Goal: Book appointment/travel/reservation

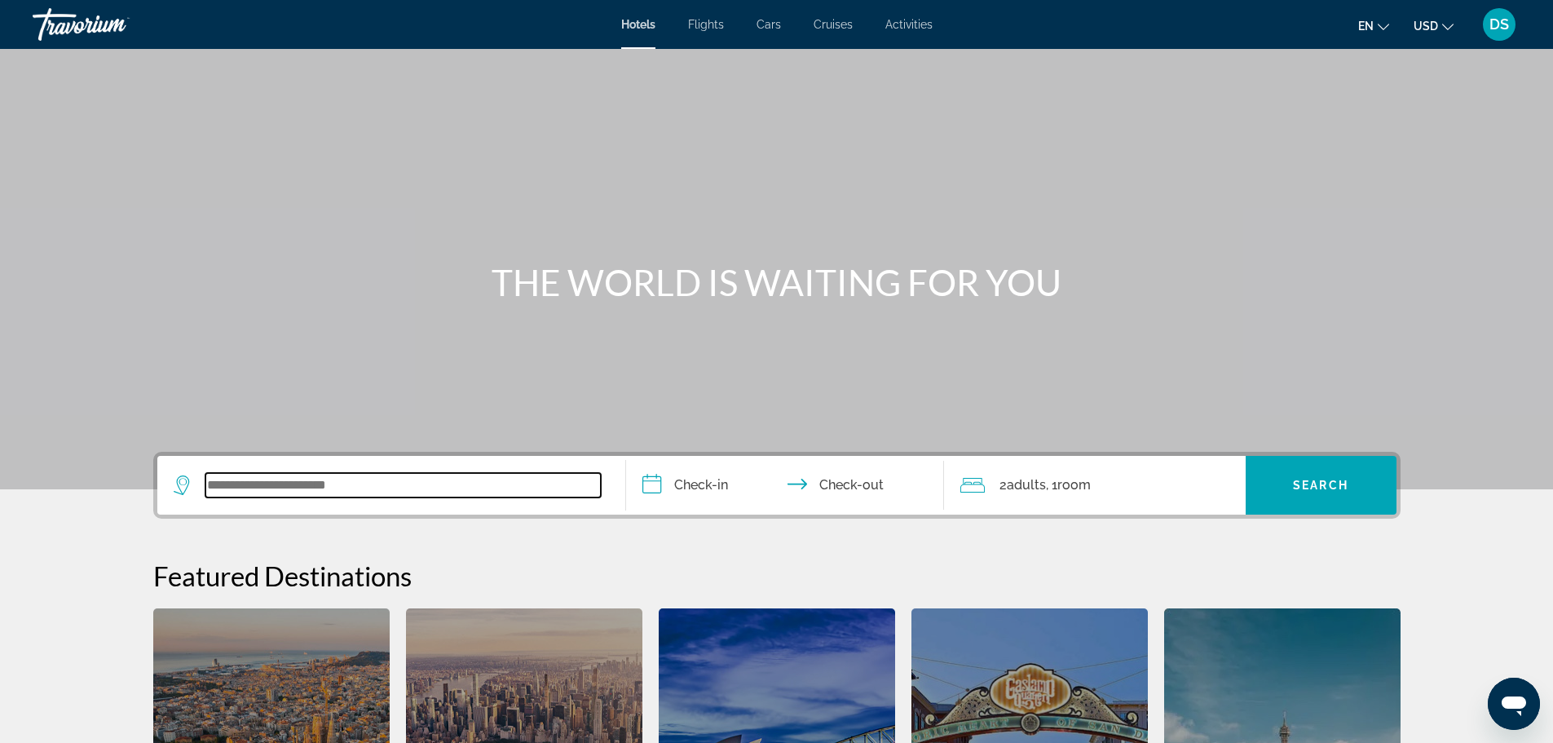
click at [377, 487] on input "Search widget" at bounding box center [402, 485] width 395 height 24
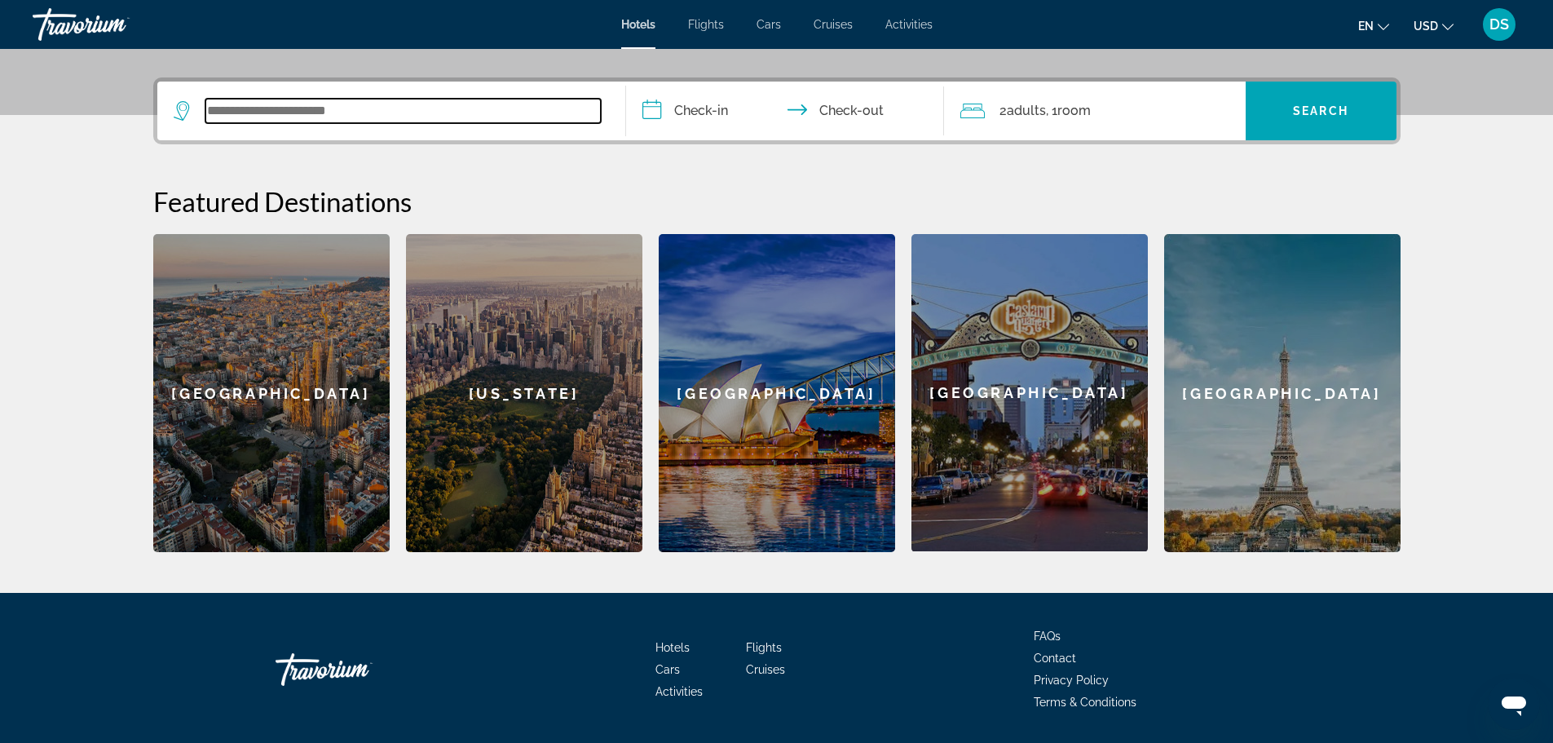
scroll to position [399, 0]
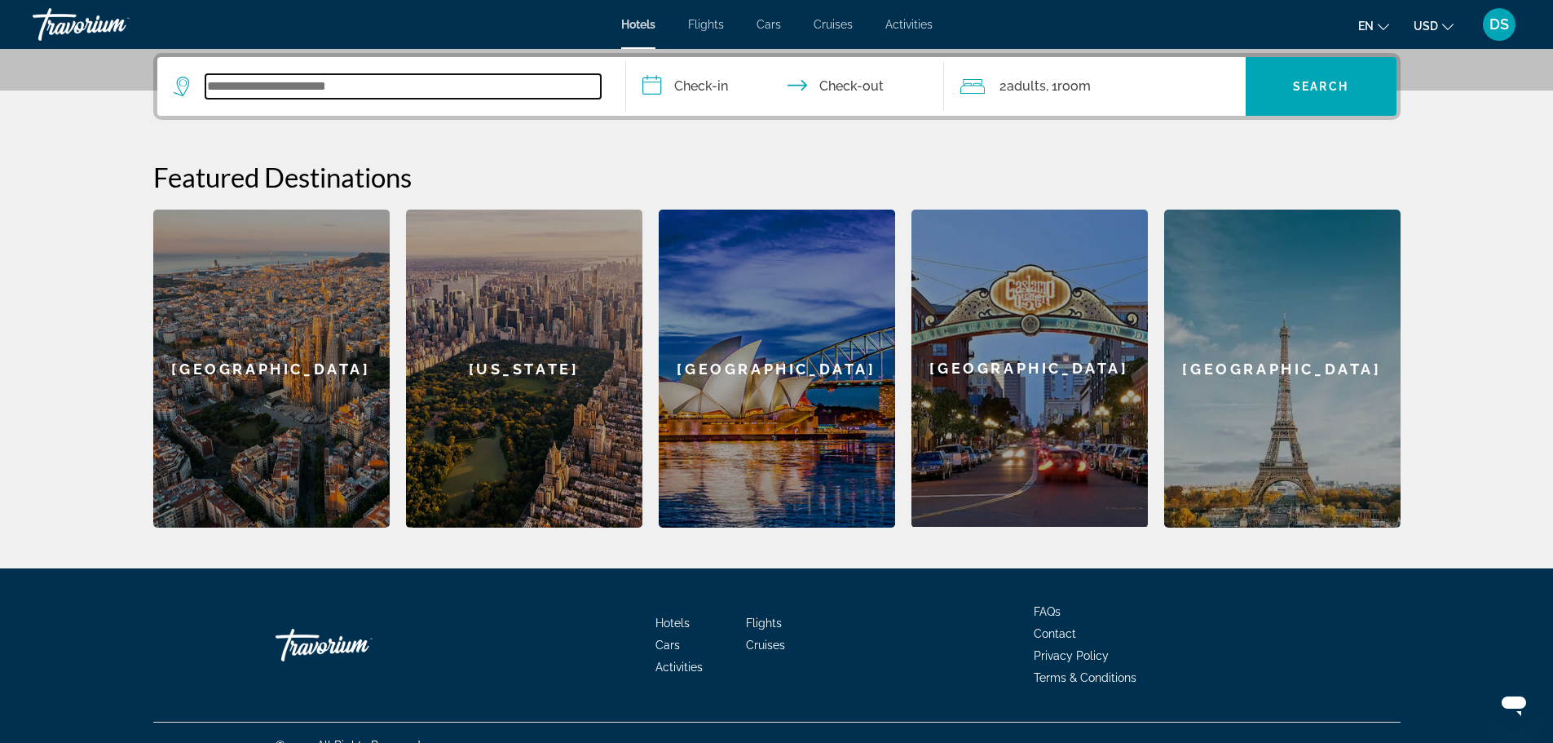
click at [399, 86] on input "Search widget" at bounding box center [402, 86] width 395 height 24
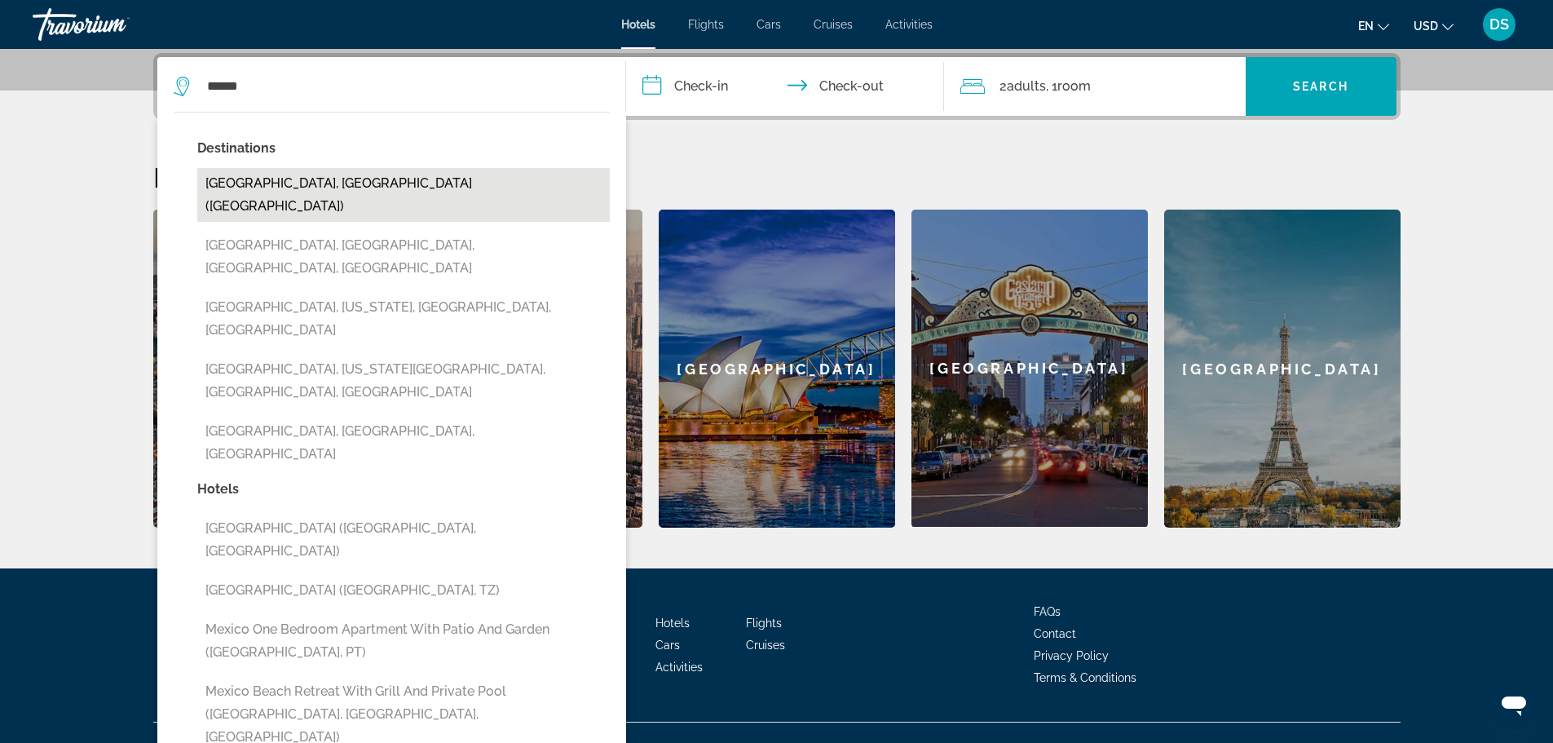
click at [302, 179] on button "[GEOGRAPHIC_DATA], [GEOGRAPHIC_DATA] ([GEOGRAPHIC_DATA])" at bounding box center [403, 195] width 412 height 54
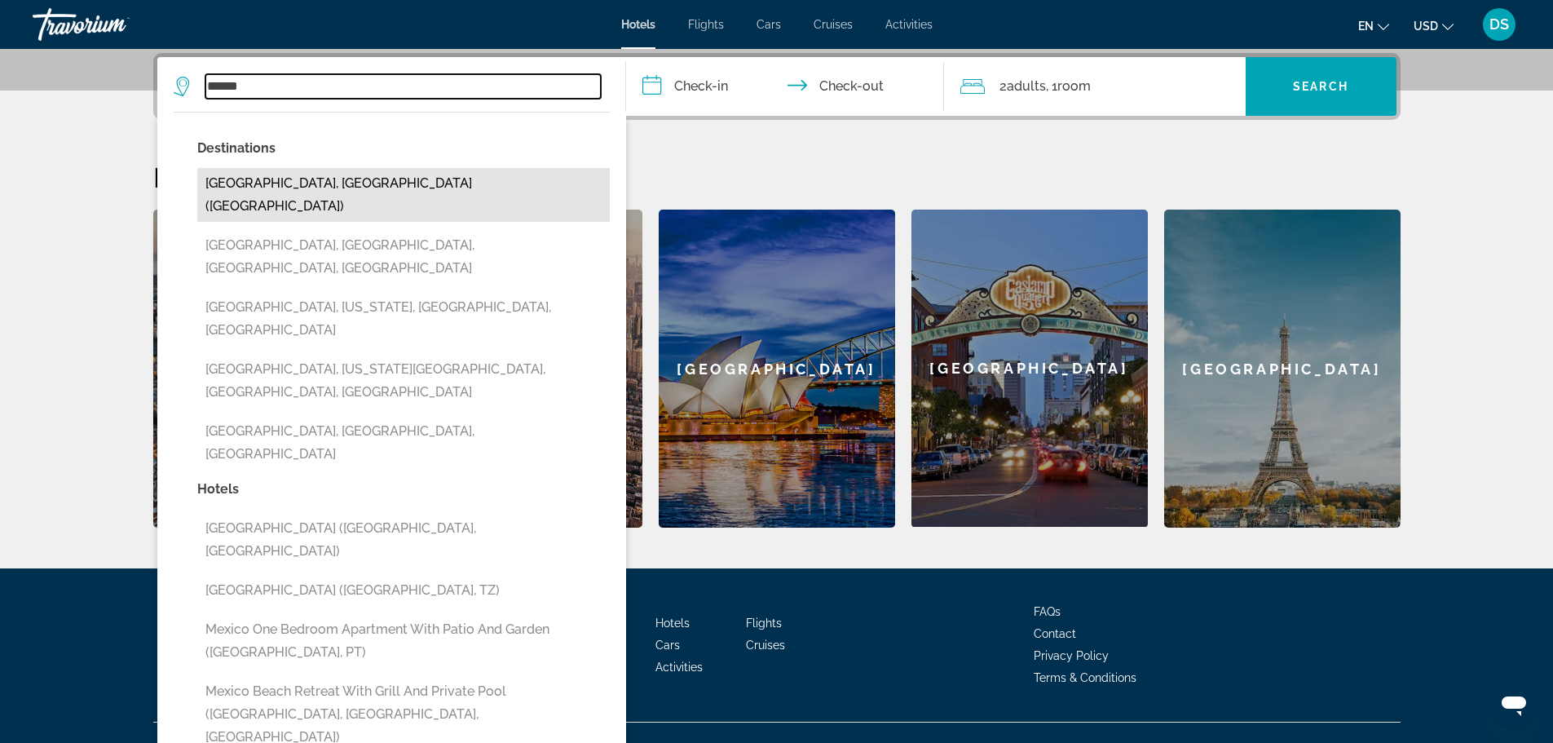
type input "**********"
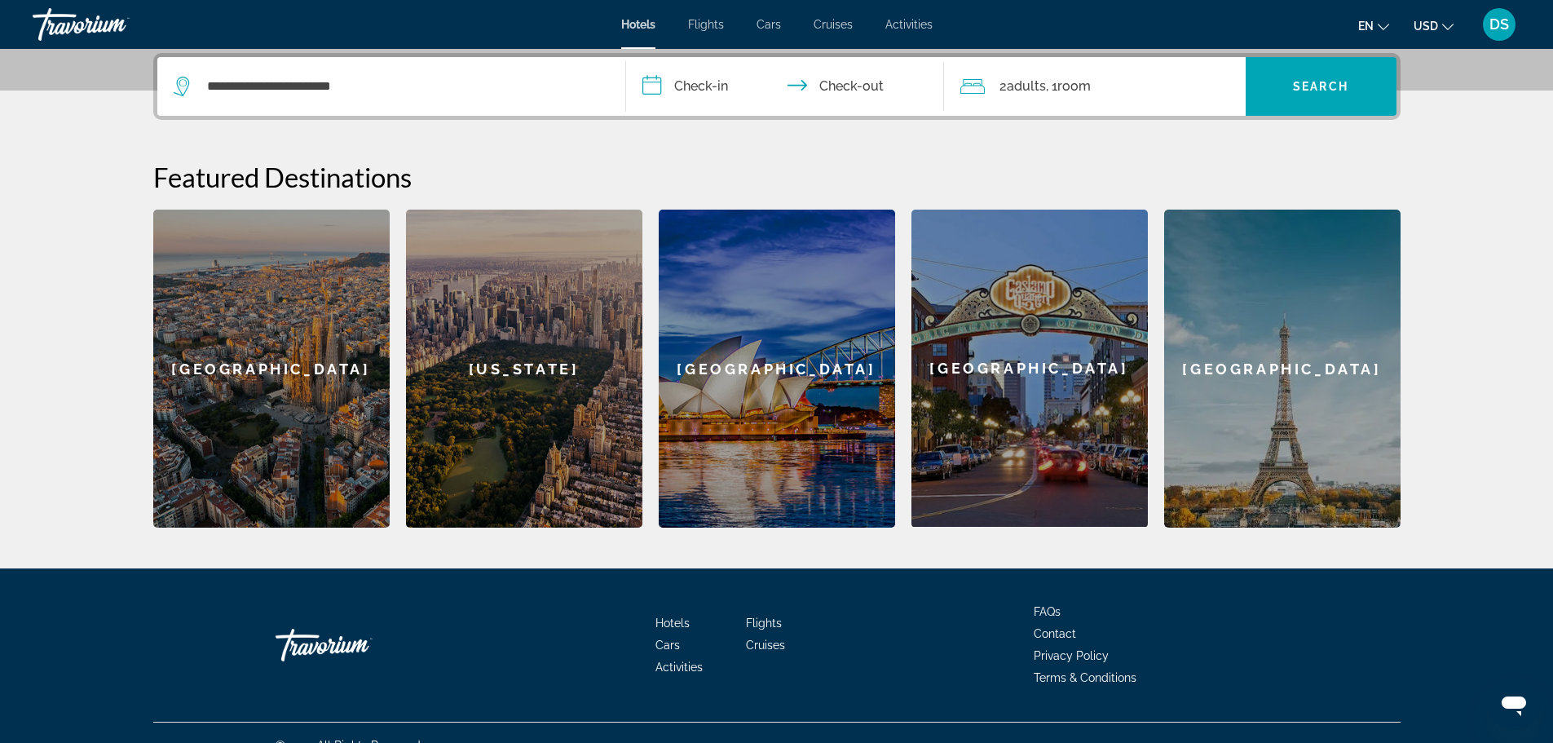
click at [1405, 350] on div "**********" at bounding box center [777, 290] width 1312 height 474
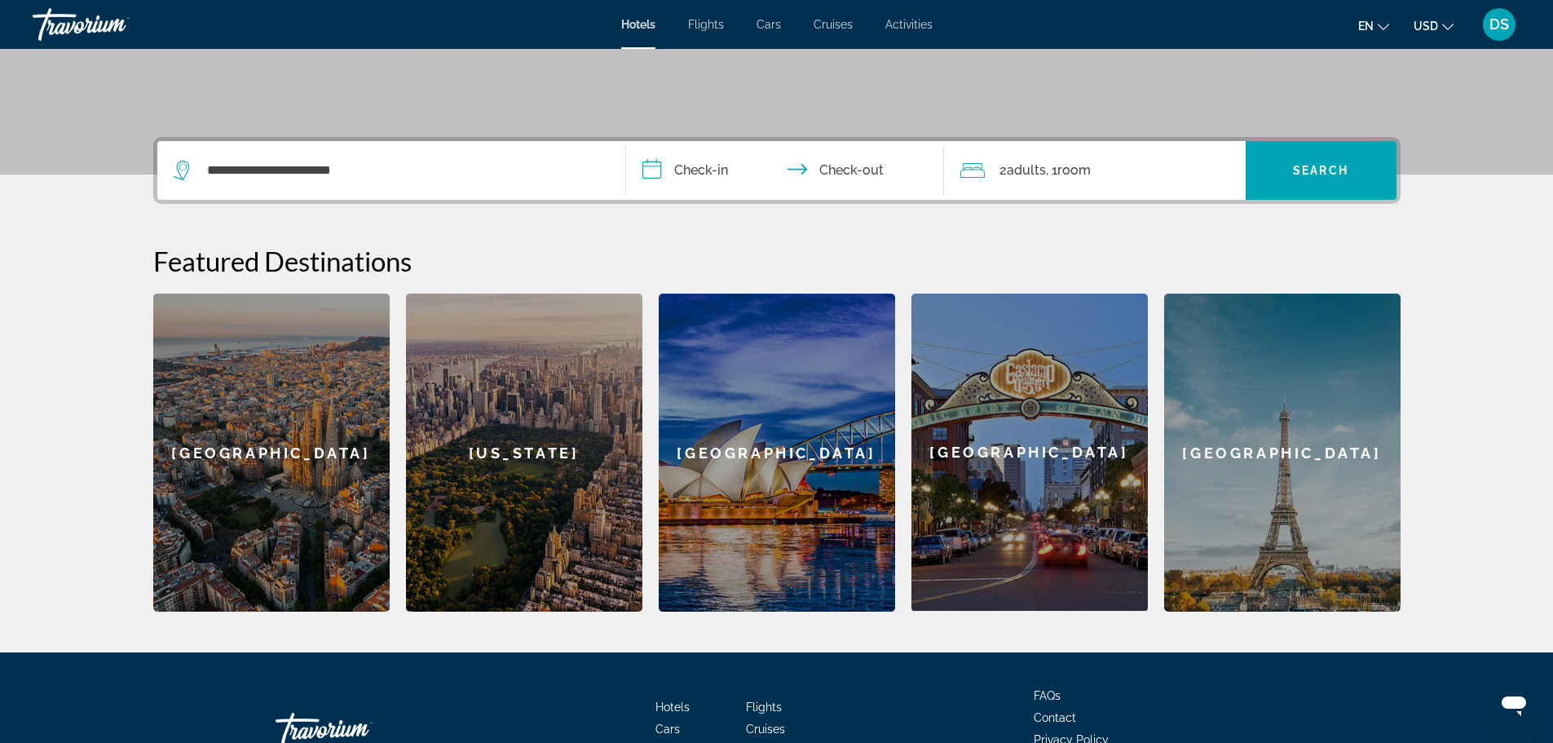
scroll to position [312, 0]
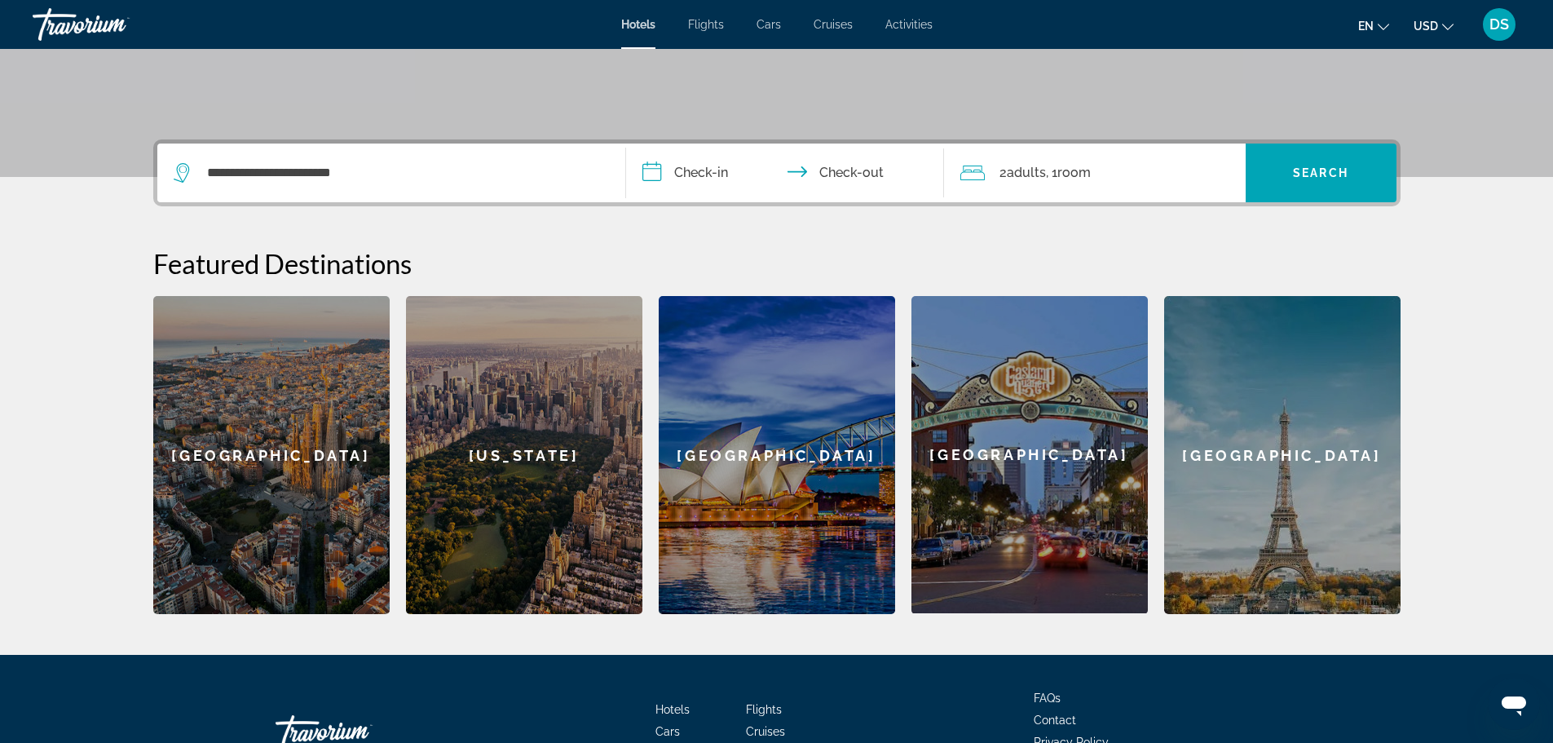
click at [650, 173] on input "**********" at bounding box center [788, 175] width 324 height 64
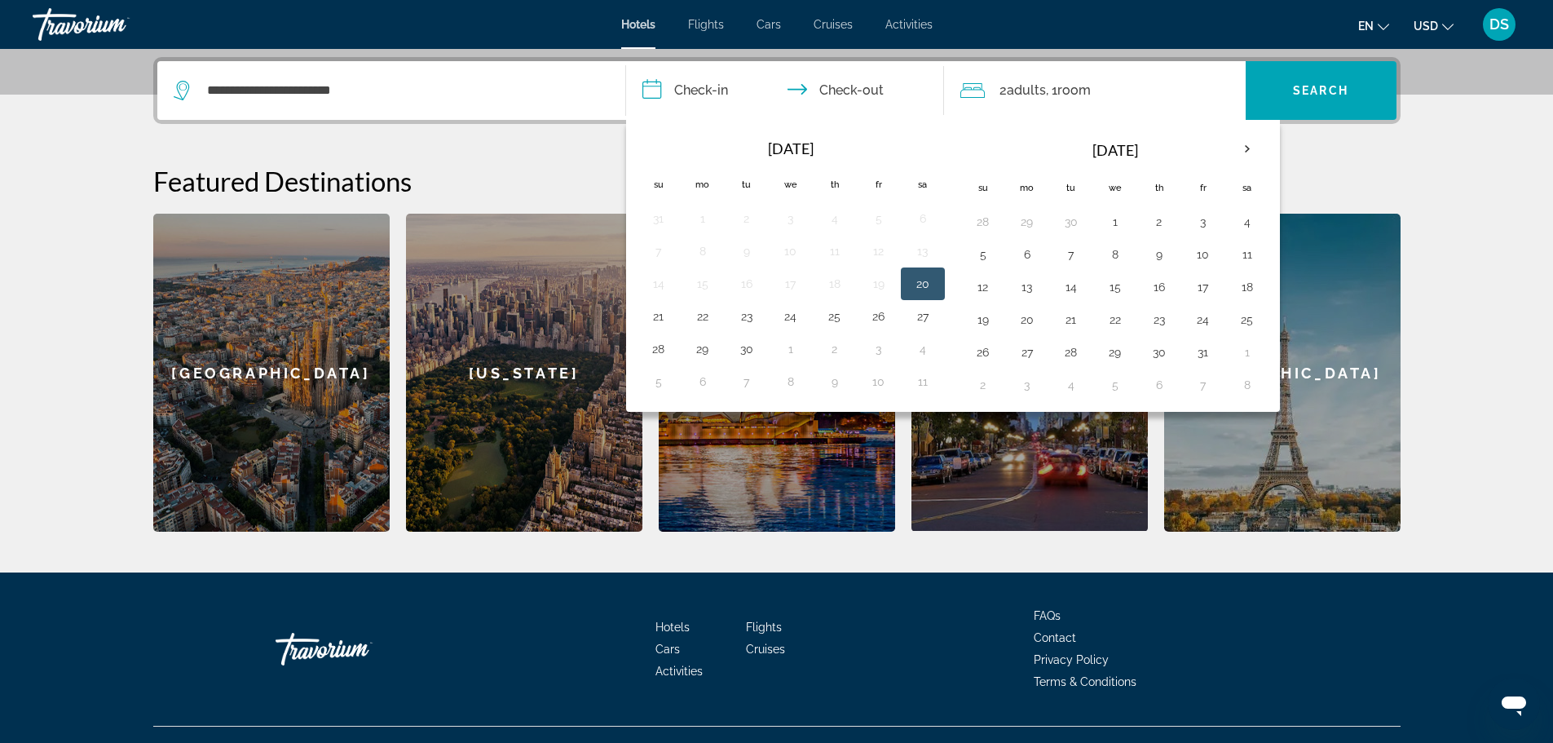
scroll to position [399, 0]
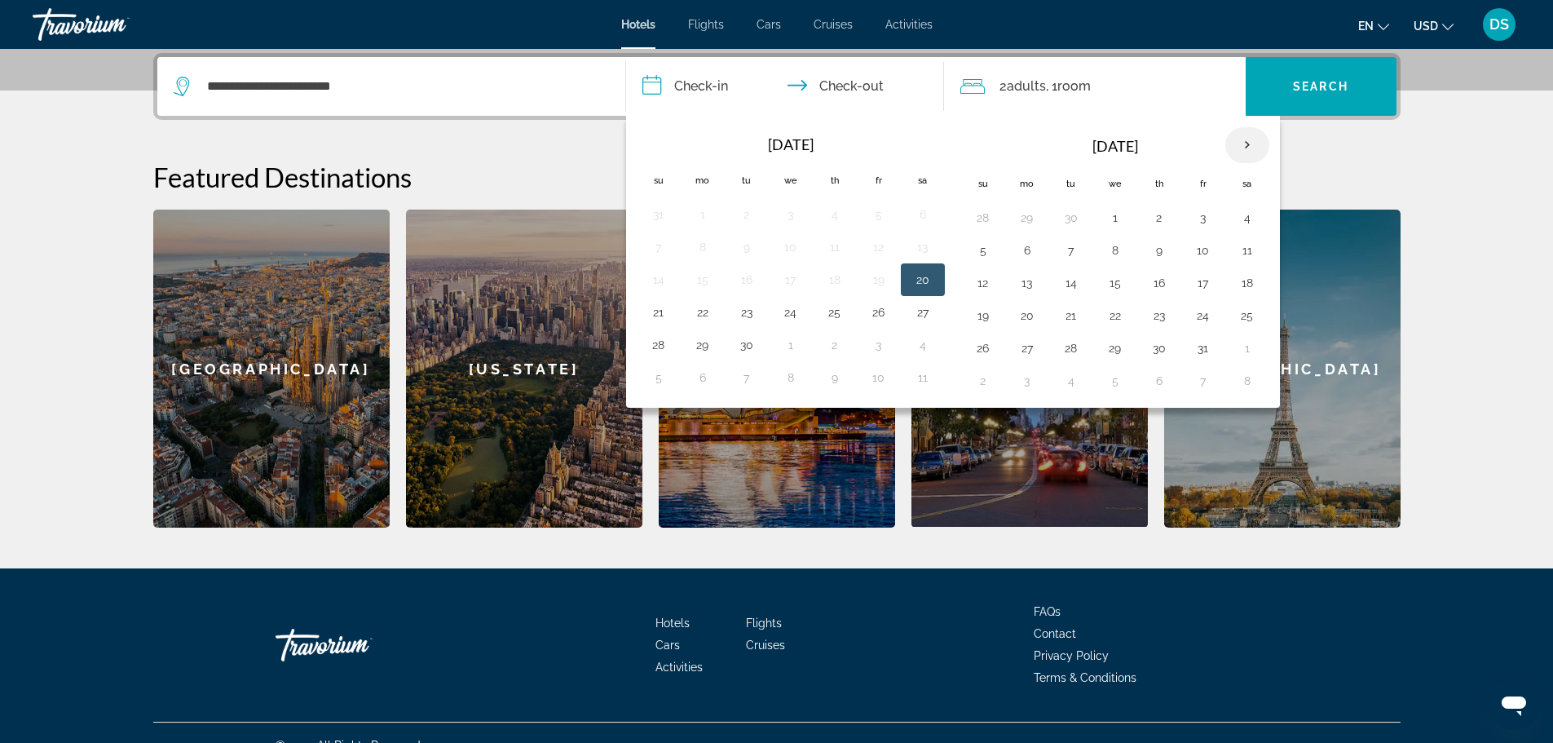
click at [1241, 144] on th "Next month" at bounding box center [1247, 145] width 44 height 36
click at [1245, 147] on th "Next month" at bounding box center [1247, 145] width 44 height 36
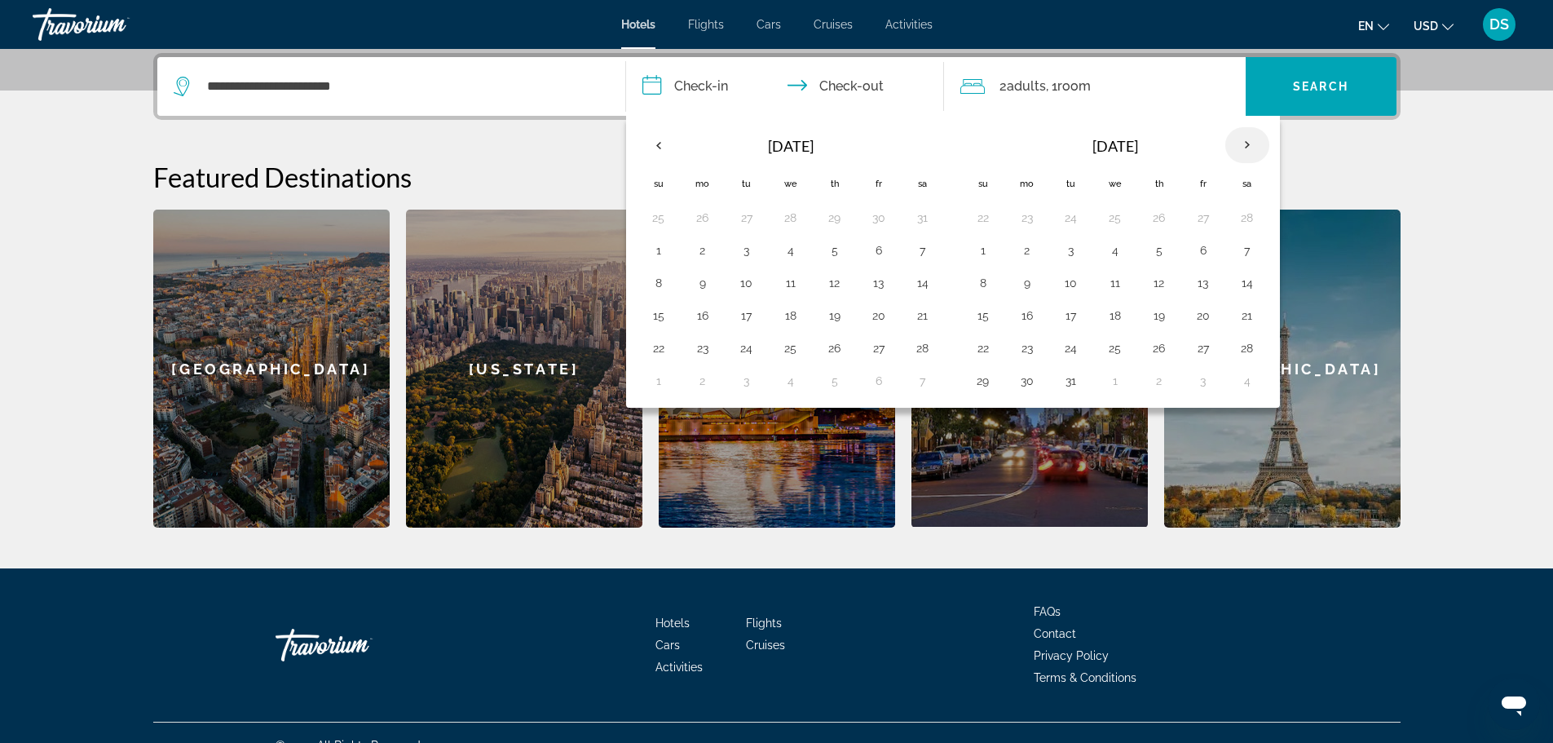
click at [1245, 147] on th "Next month" at bounding box center [1247, 145] width 44 height 36
click at [1029, 346] on button "25" at bounding box center [1027, 348] width 26 height 23
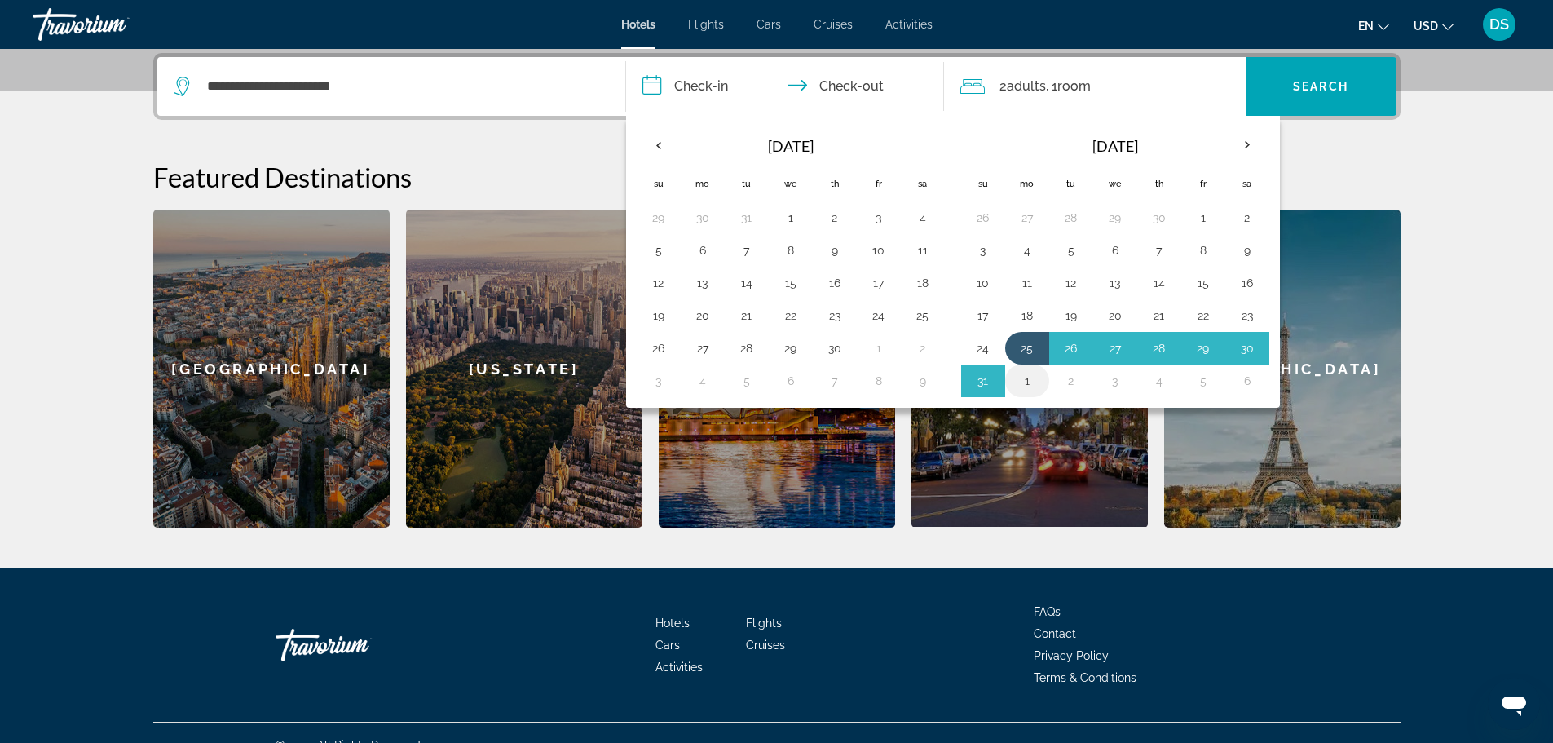
click at [1027, 381] on button "1" at bounding box center [1027, 380] width 26 height 23
type input "**********"
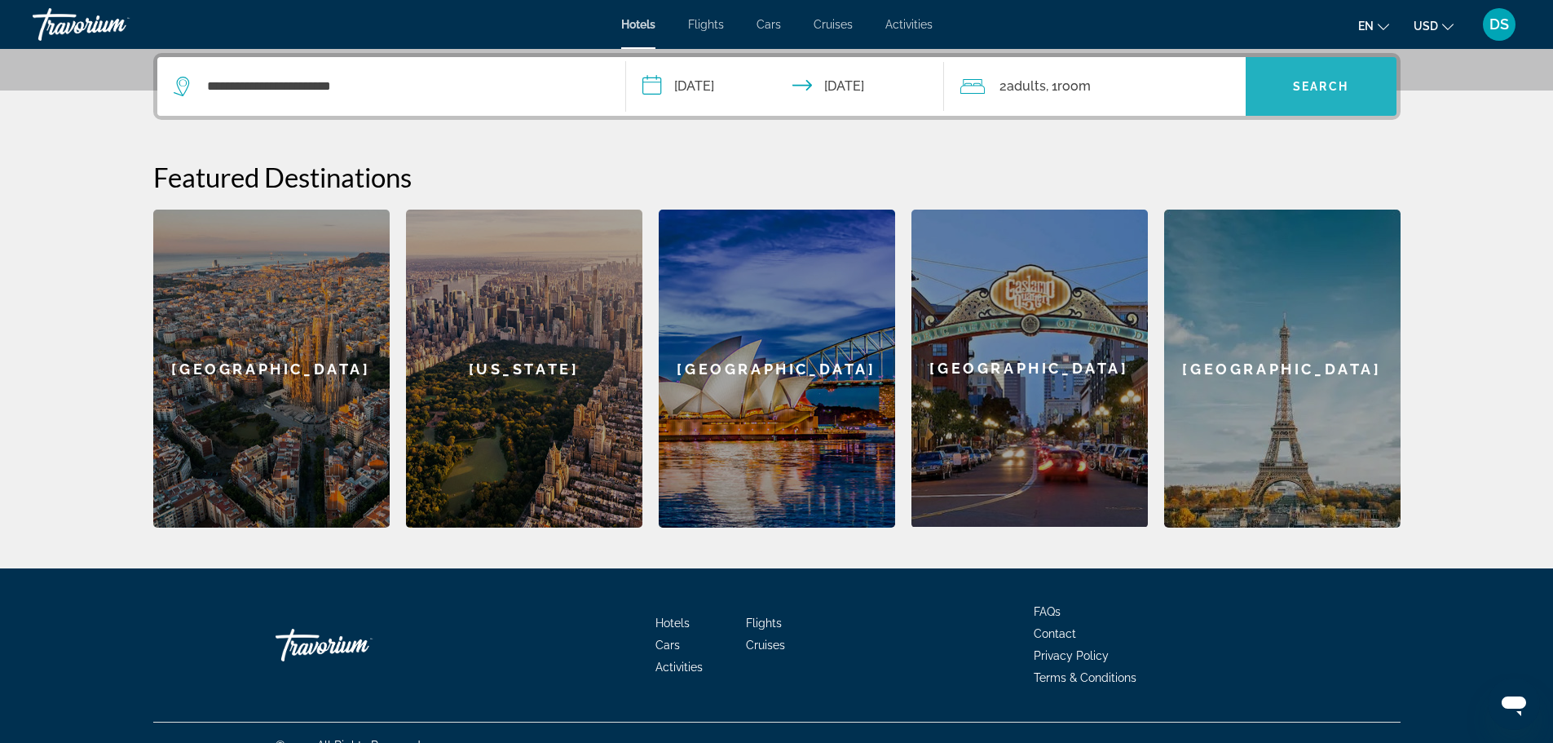
click at [1316, 99] on span "Search widget" at bounding box center [1320, 86] width 151 height 39
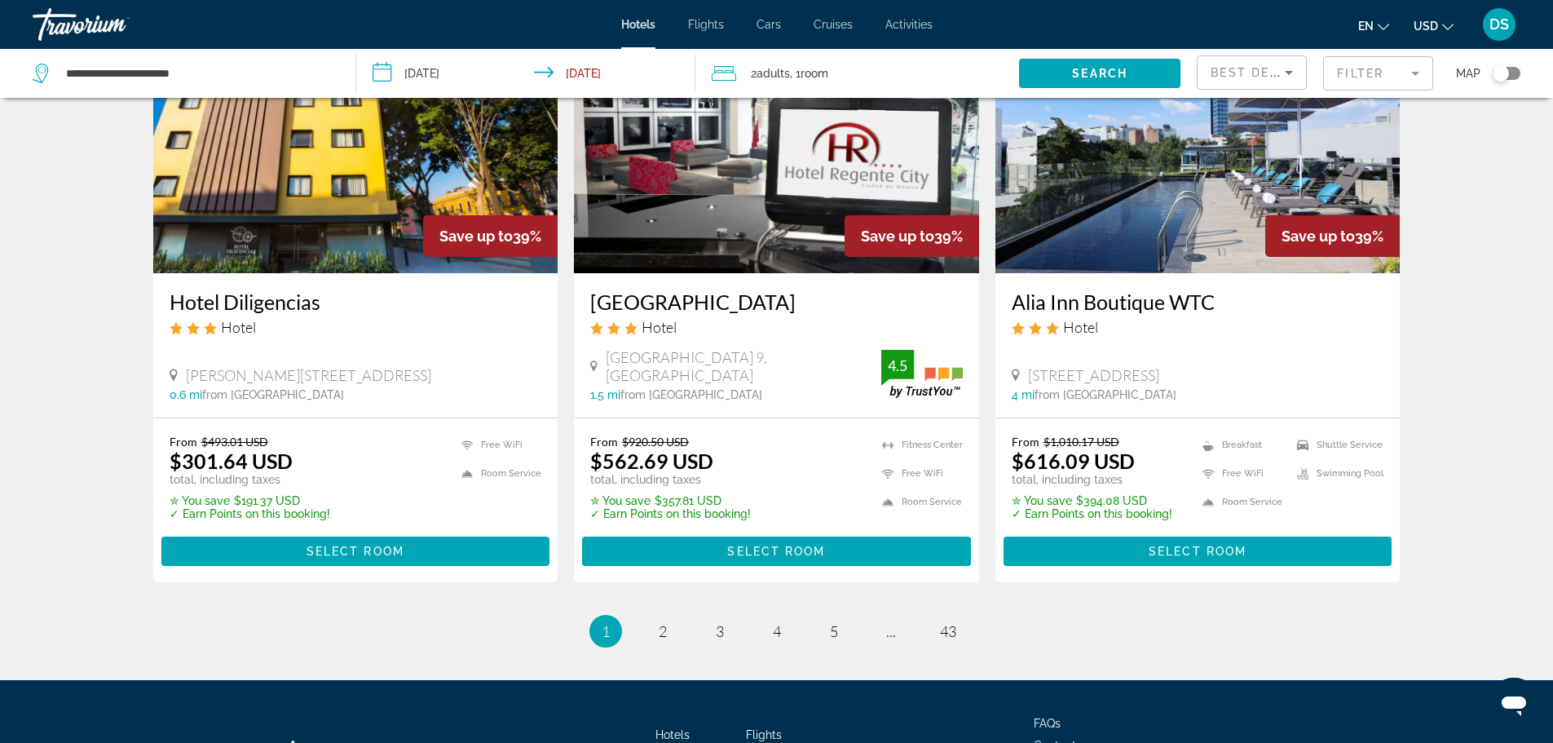
scroll to position [2041, 0]
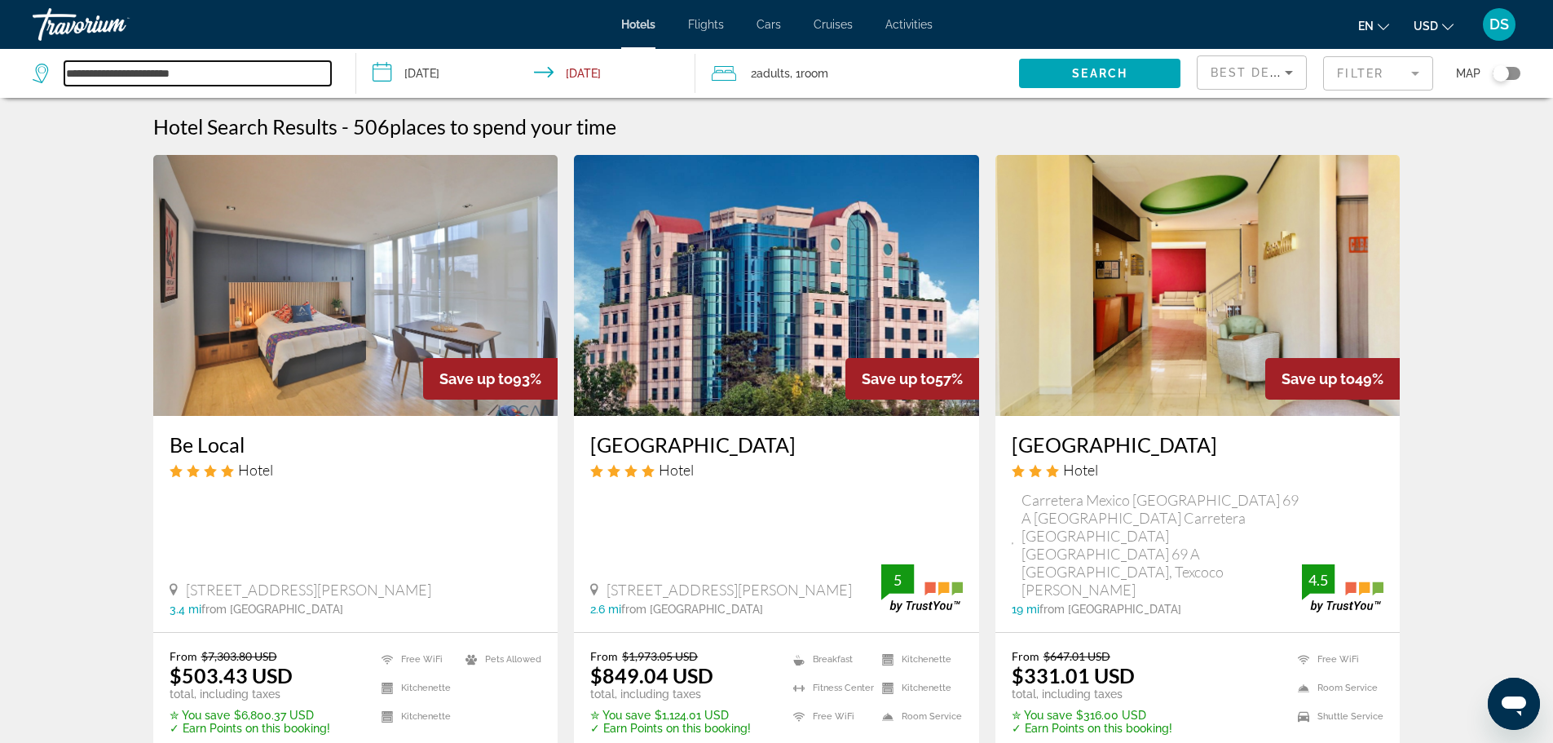
click at [227, 76] on input "**********" at bounding box center [197, 73] width 267 height 24
type input "*"
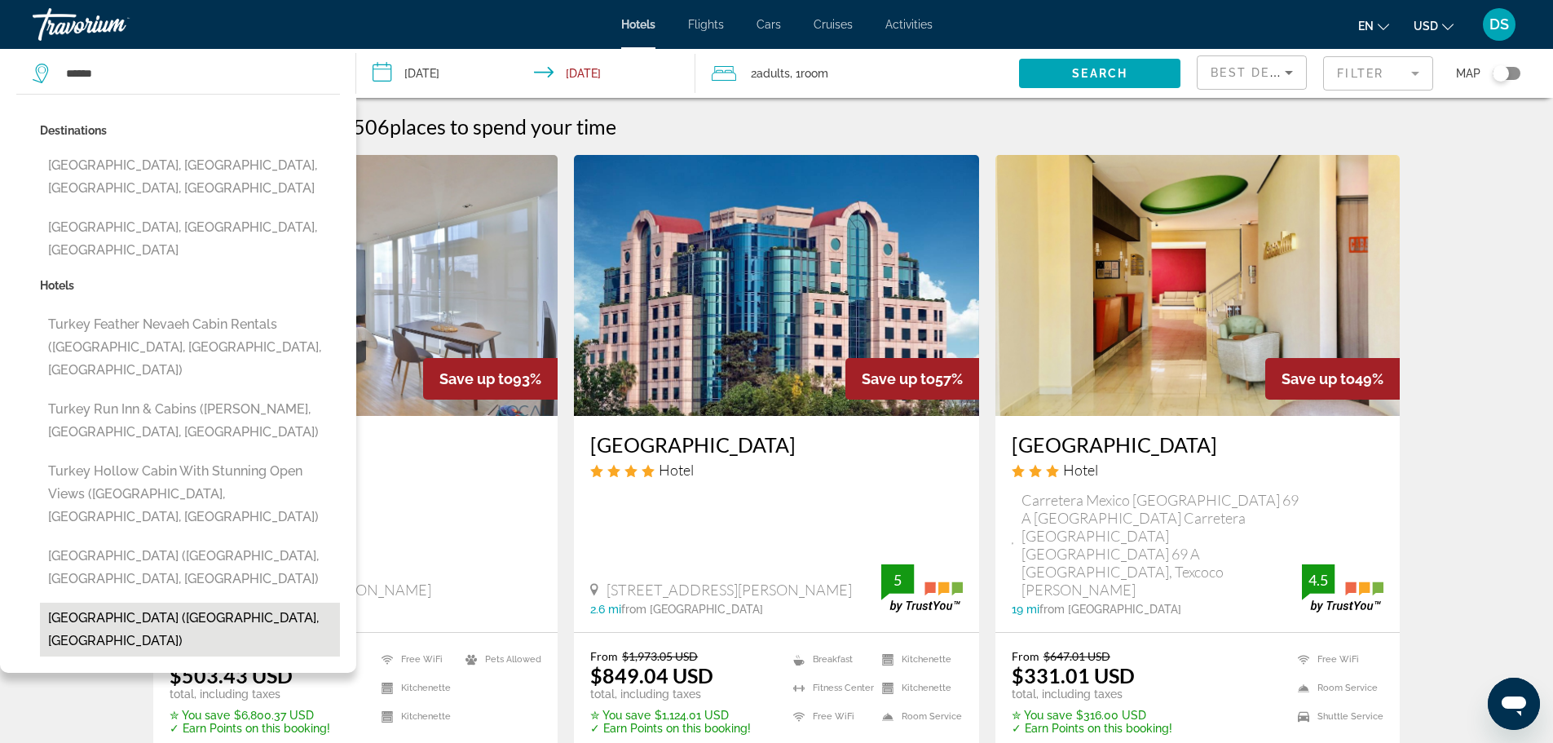
click at [67, 602] on button "[GEOGRAPHIC_DATA] ([GEOGRAPHIC_DATA], [GEOGRAPHIC_DATA])" at bounding box center [190, 629] width 300 height 54
type input "**********"
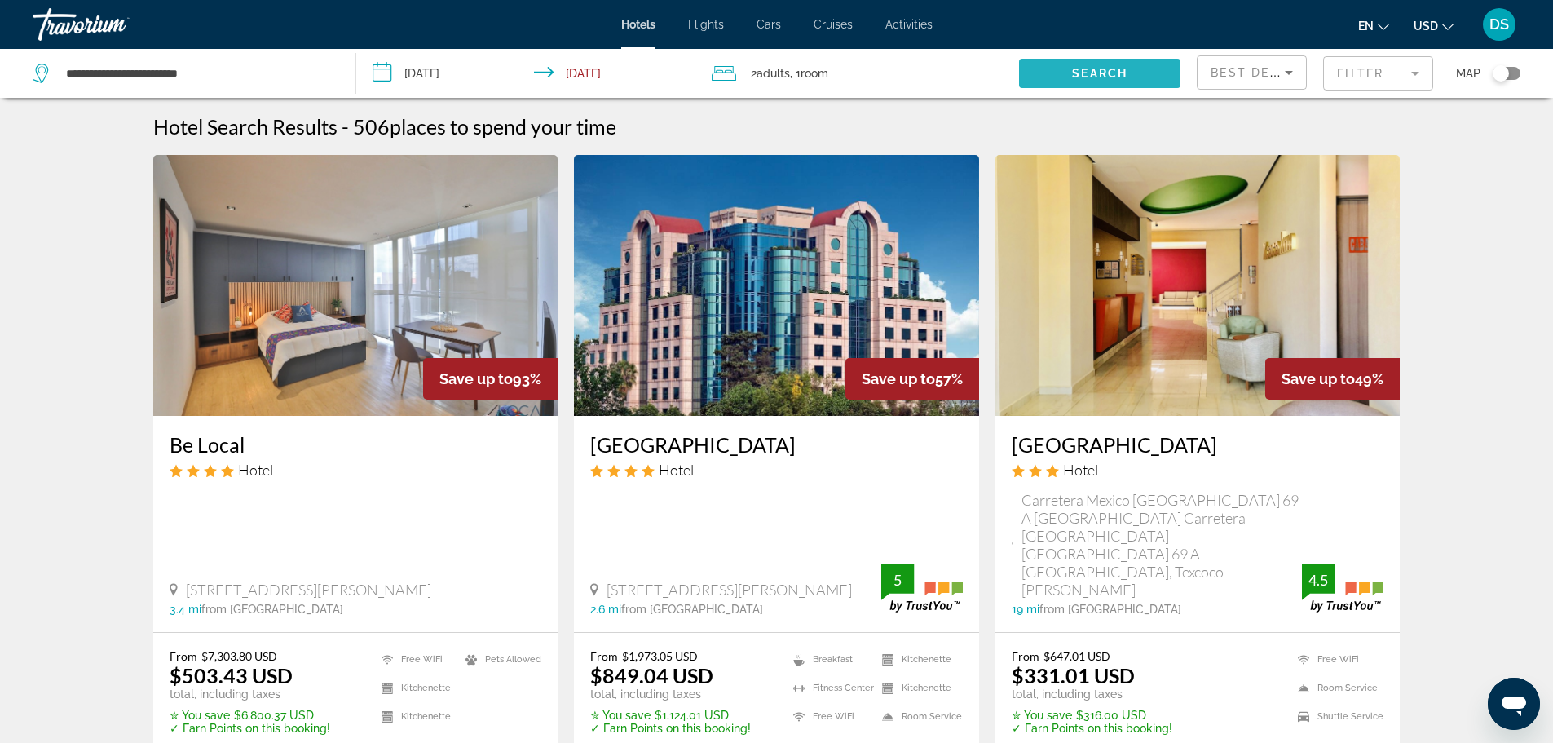
click at [1116, 70] on span "Search" at bounding box center [1099, 73] width 55 height 13
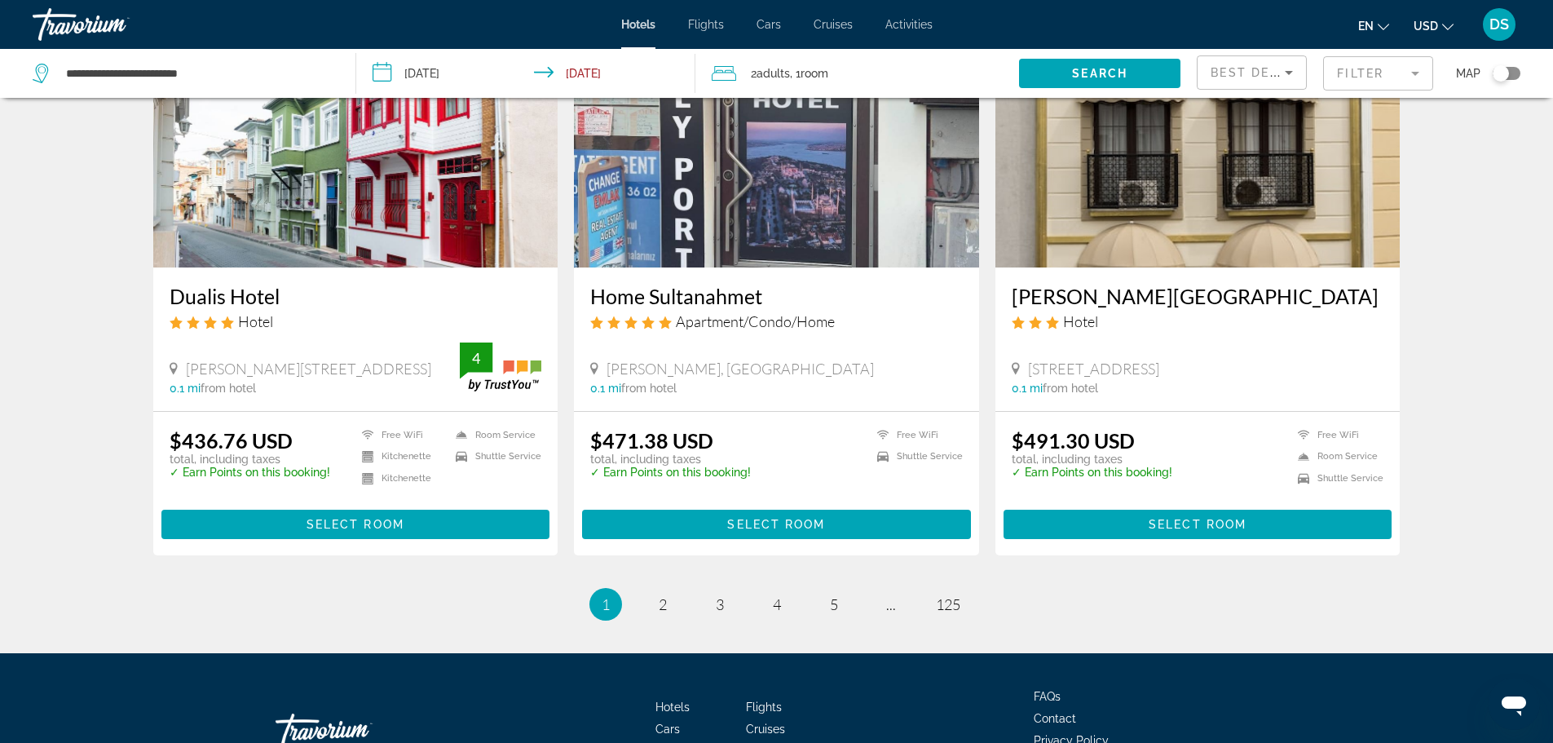
scroll to position [1907, 0]
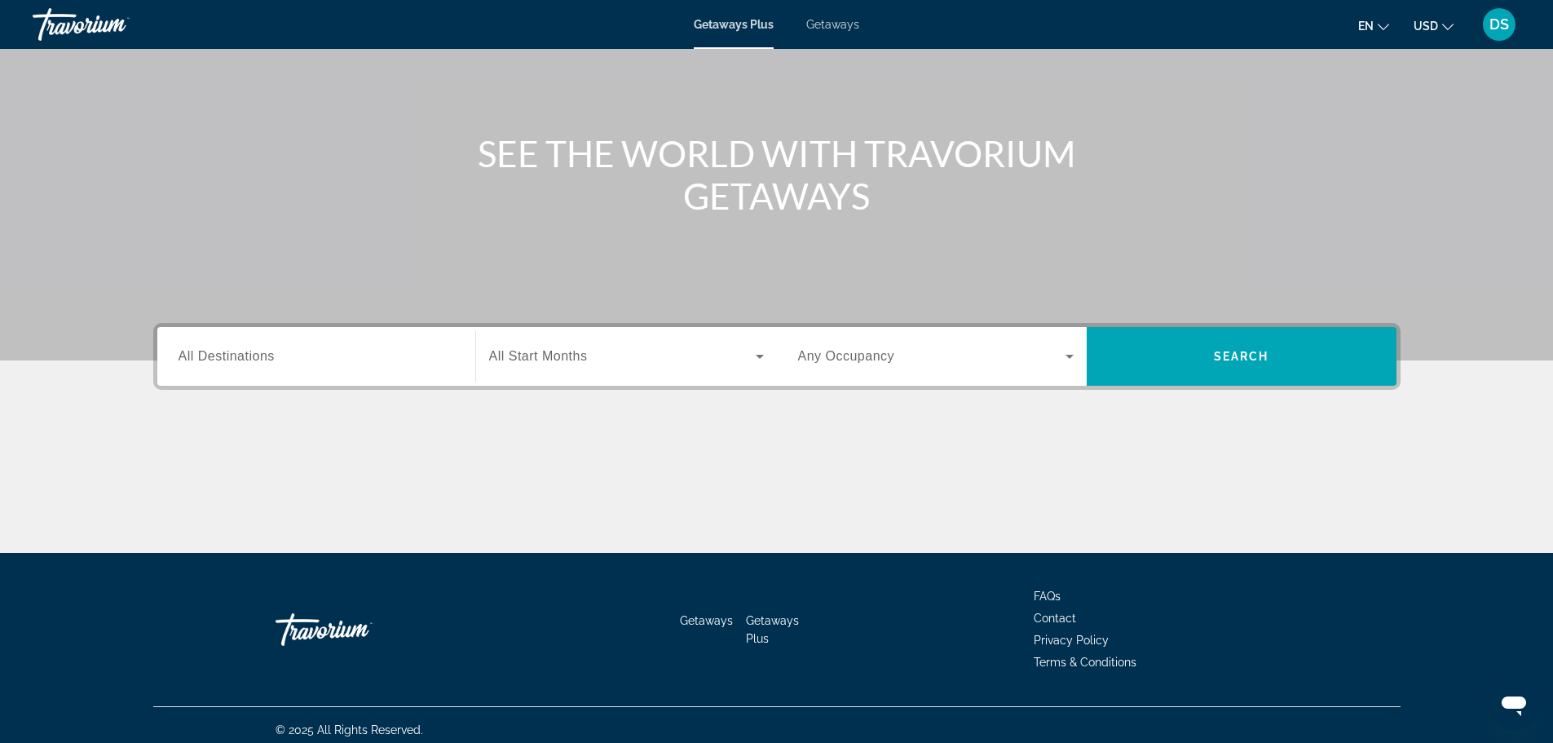
scroll to position [139, 0]
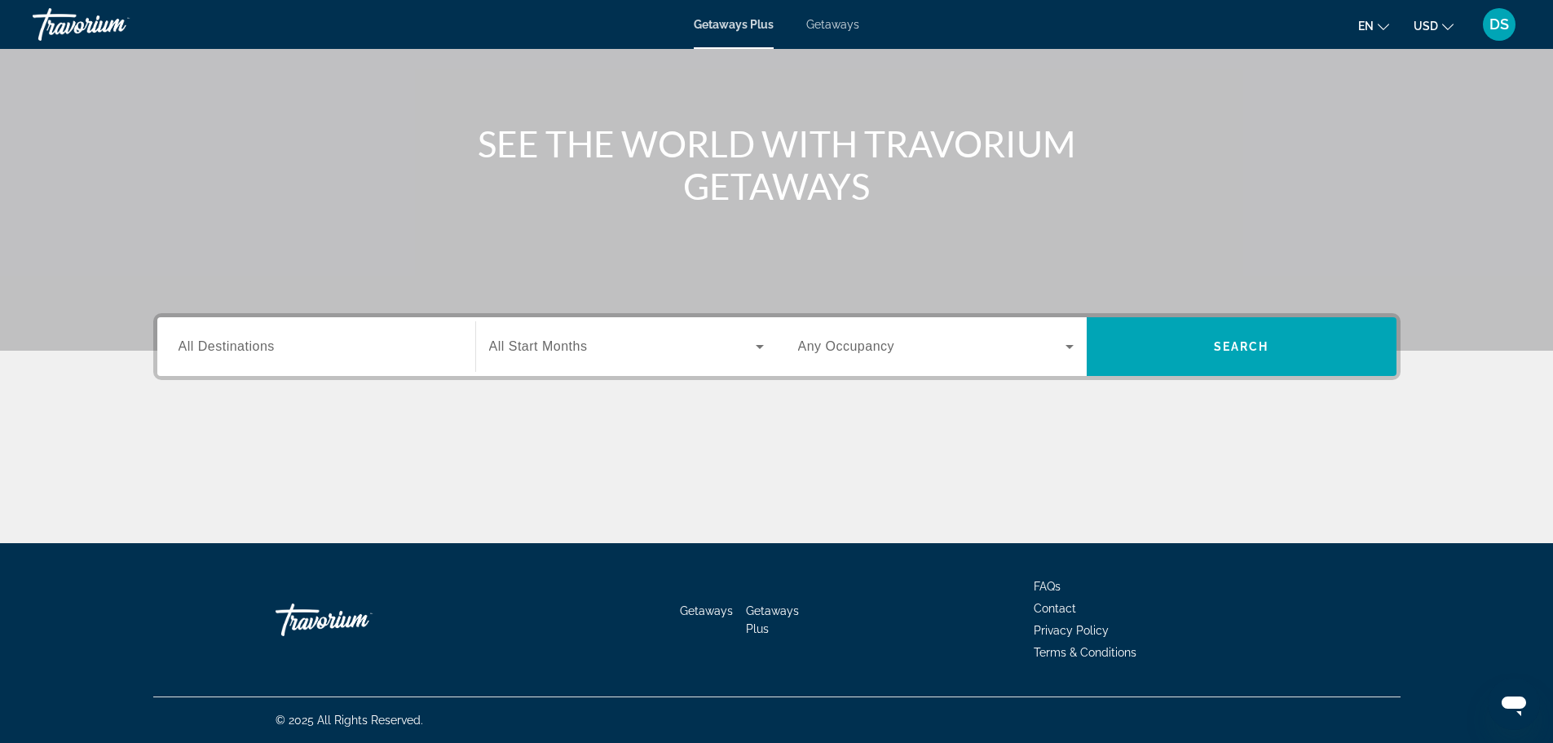
click at [182, 350] on span "All Destinations" at bounding box center [227, 346] width 96 height 14
click at [182, 350] on input "Destination All Destinations" at bounding box center [316, 347] width 275 height 20
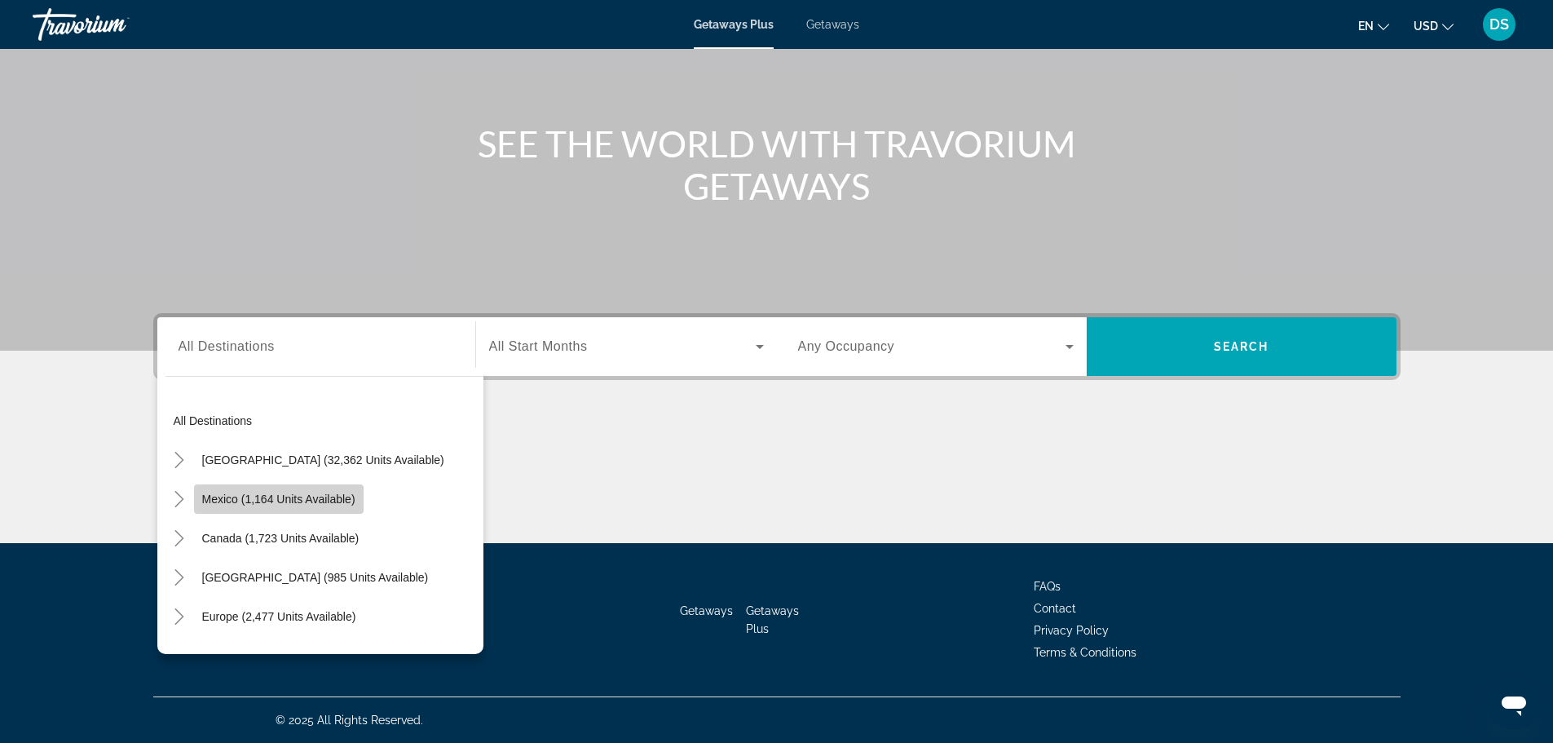
click at [228, 500] on span "Mexico (1,164 units available)" at bounding box center [278, 498] width 153 height 13
type input "**********"
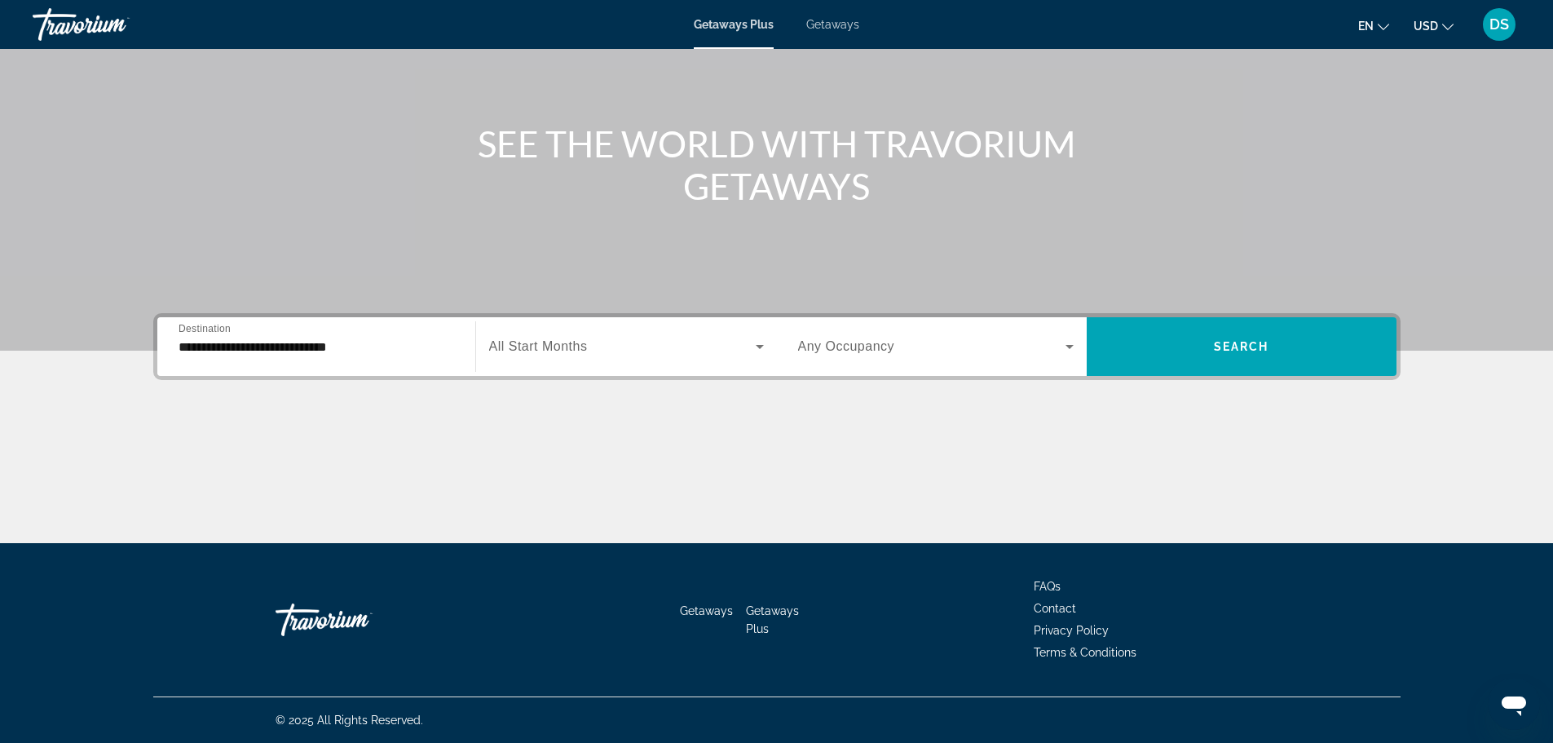
click at [532, 349] on span "All Start Months" at bounding box center [538, 346] width 99 height 14
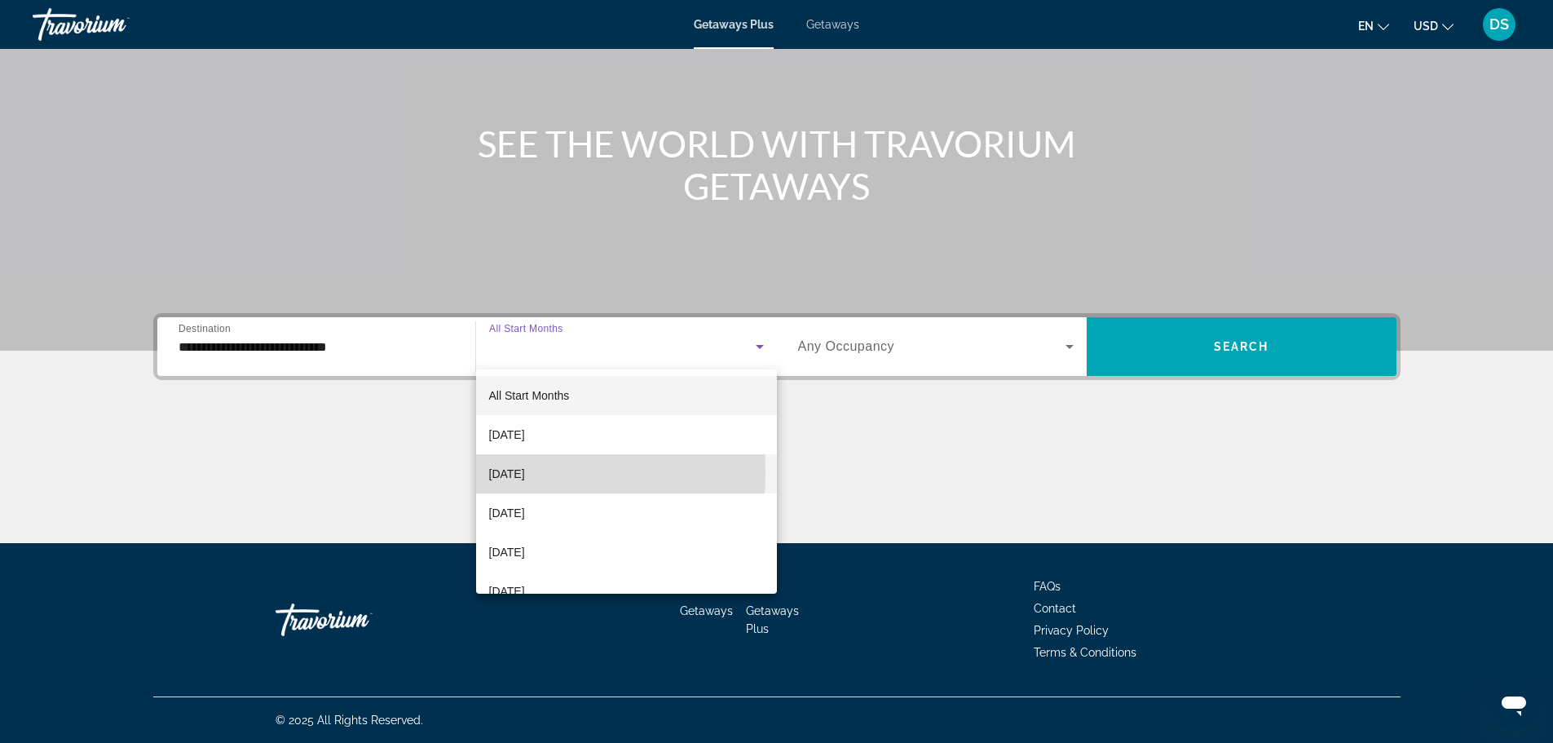
click at [519, 473] on span "October 2025" at bounding box center [507, 474] width 36 height 20
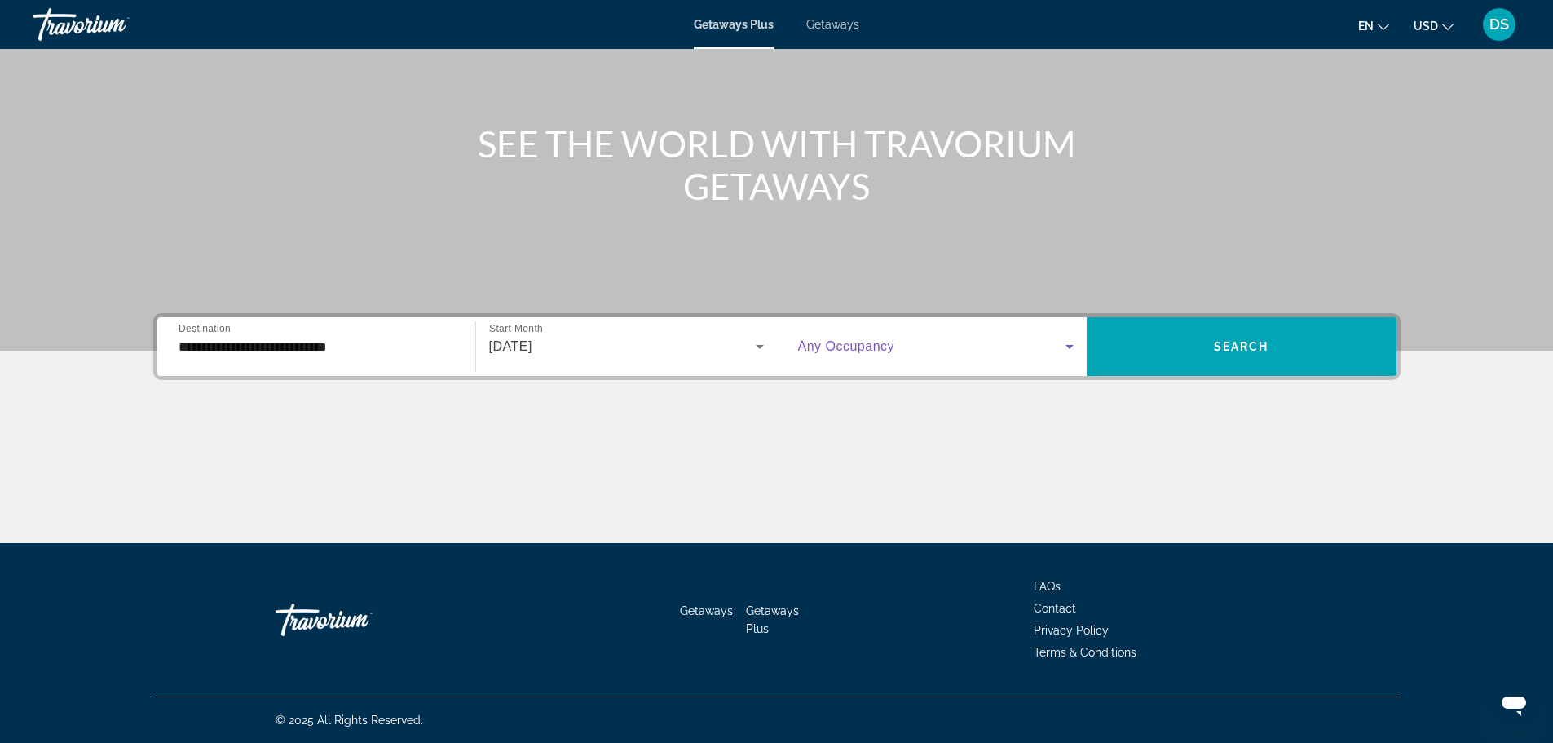
click at [1065, 346] on icon "Search widget" at bounding box center [1070, 347] width 20 height 20
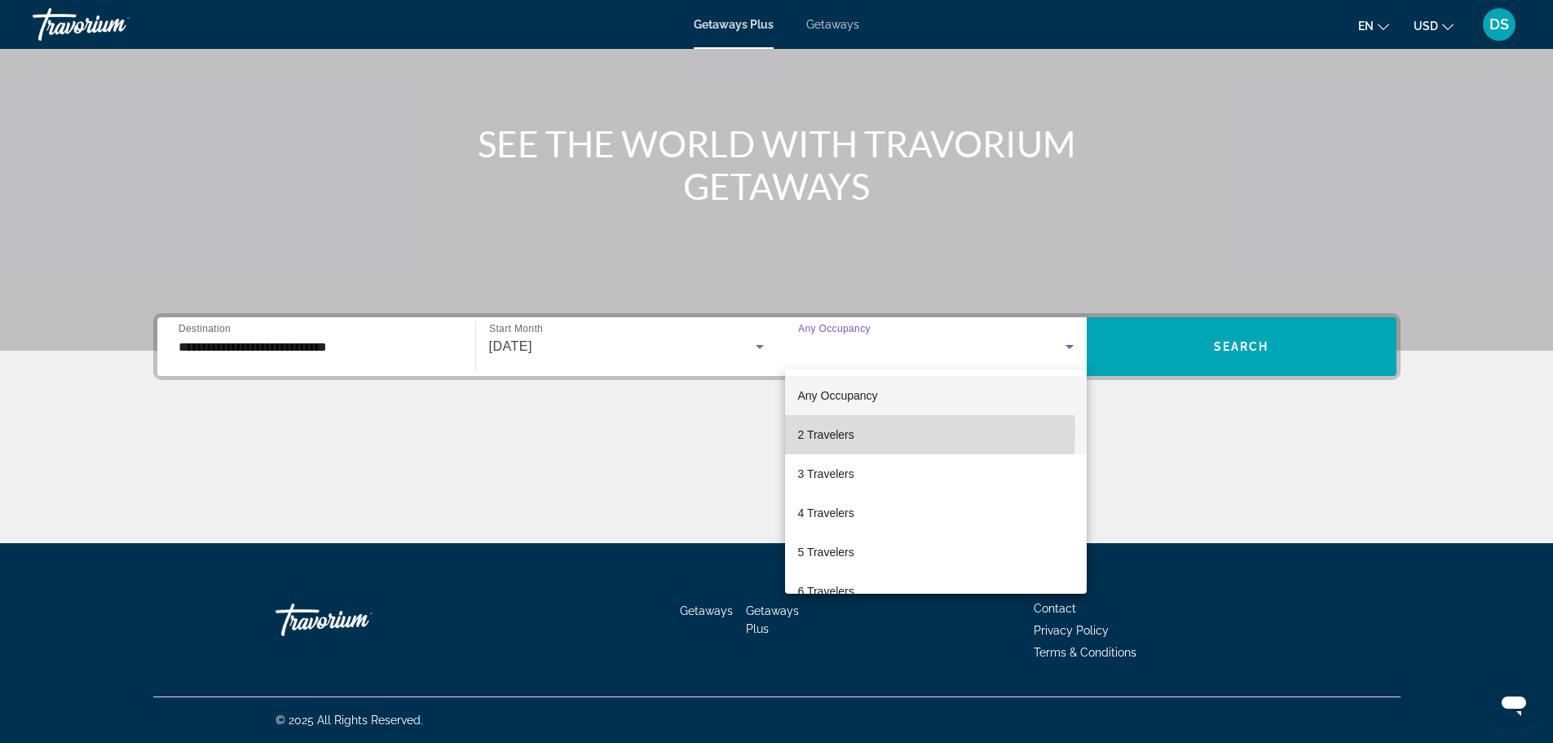
click at [841, 430] on span "2 Travelers" at bounding box center [826, 435] width 56 height 20
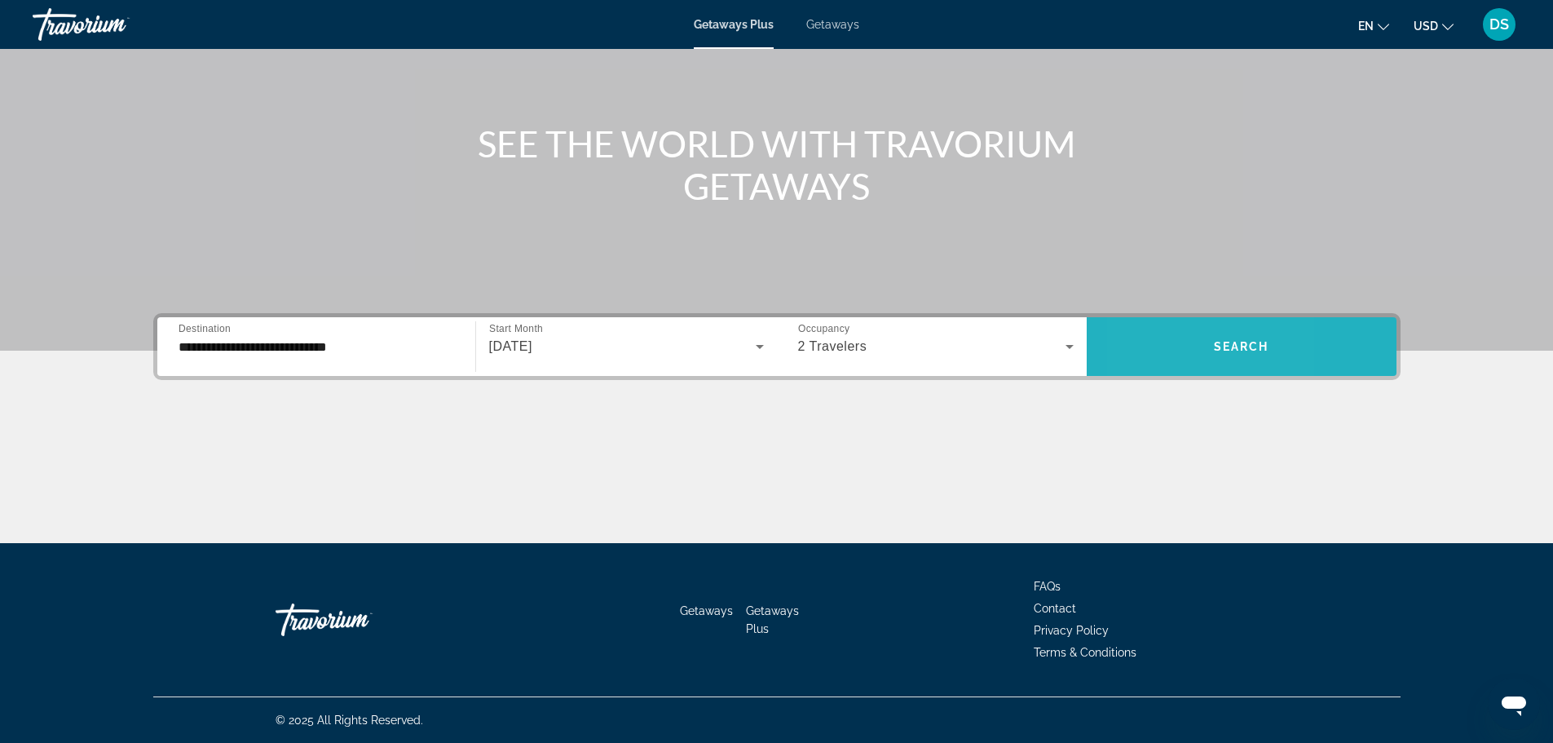
click at [1149, 335] on span "Search widget" at bounding box center [1242, 346] width 310 height 39
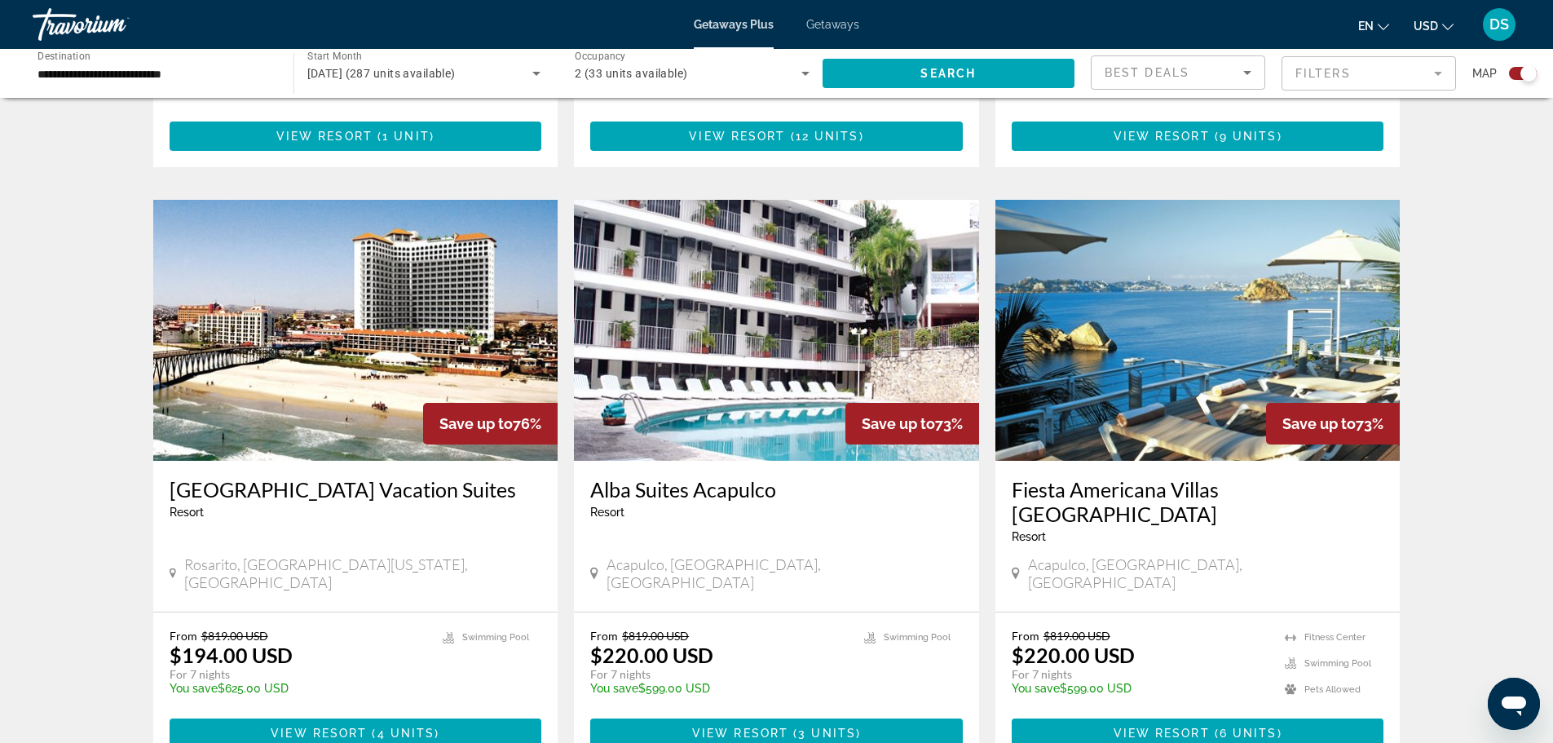
scroll to position [2272, 0]
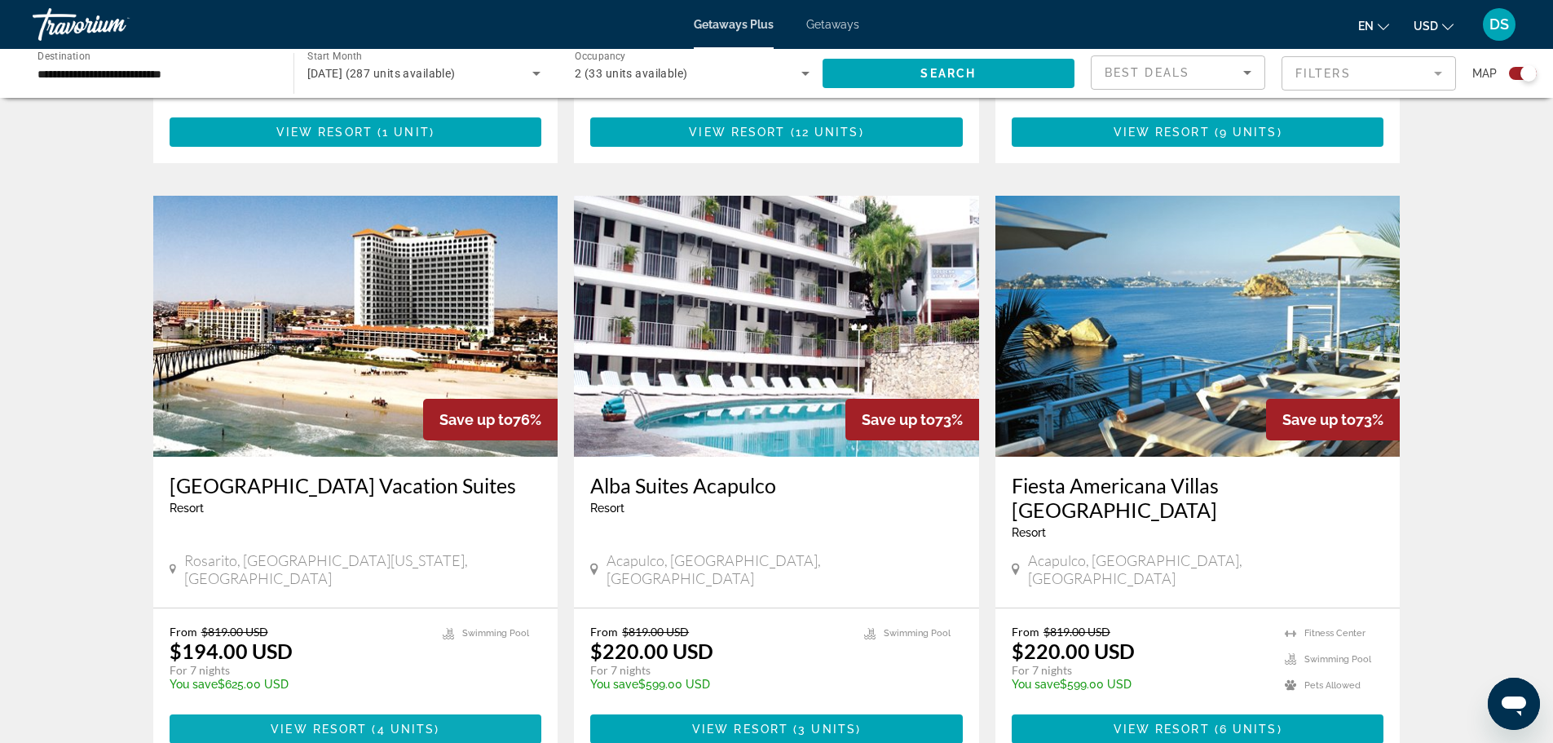
click at [461, 709] on span "Main content" at bounding box center [356, 728] width 372 height 39
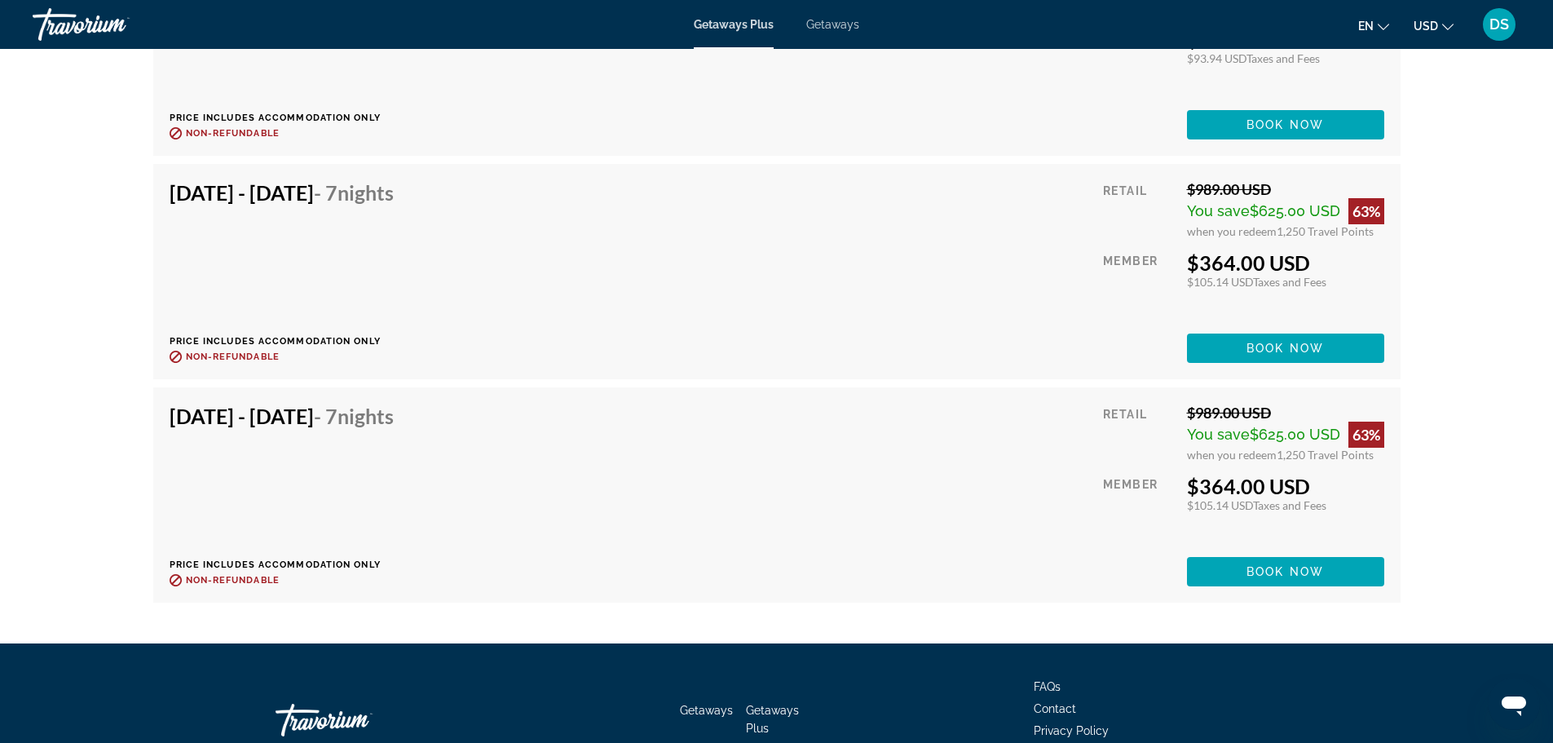
scroll to position [3228, 0]
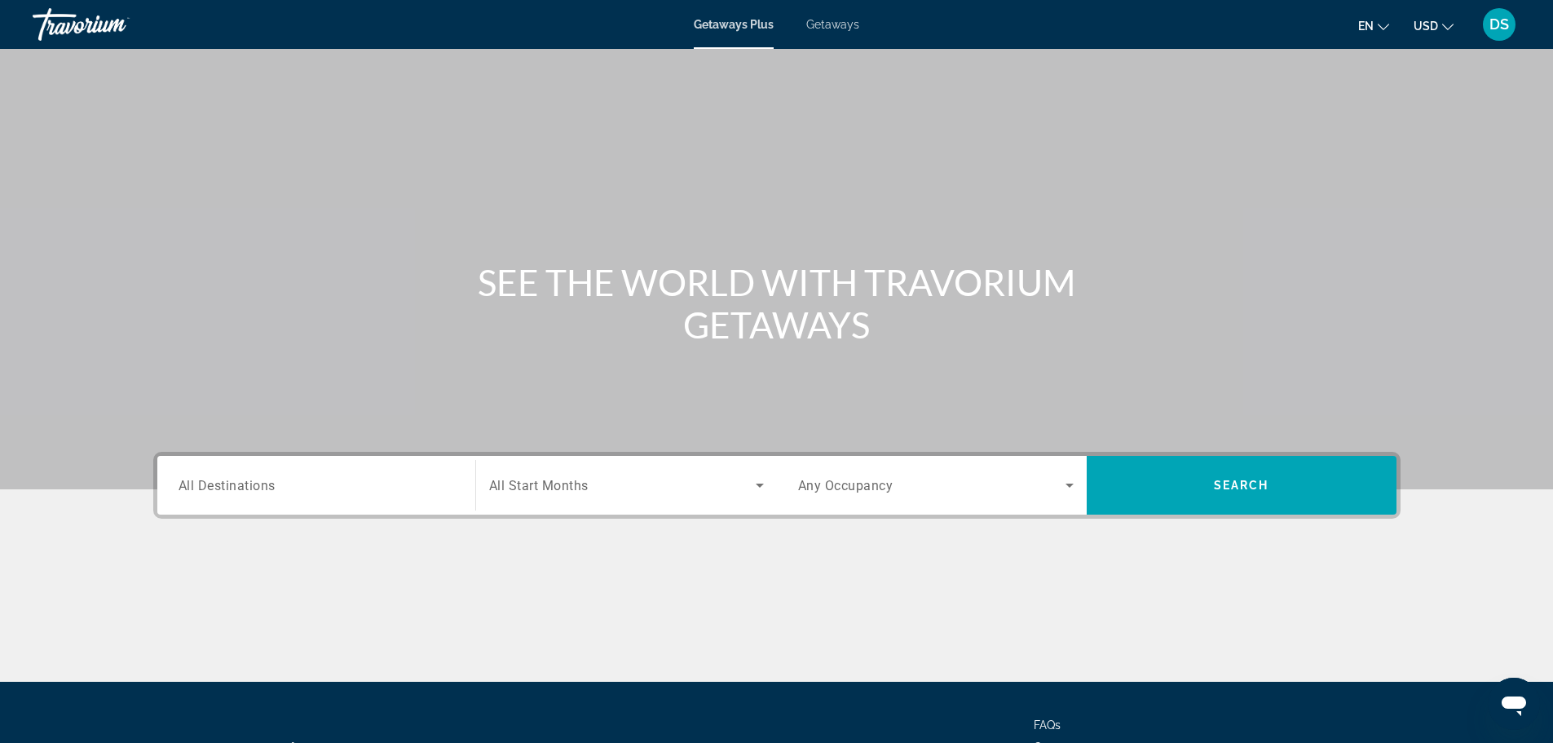
click at [822, 27] on span "Getaways" at bounding box center [832, 24] width 53 height 13
